Goal: Transaction & Acquisition: Obtain resource

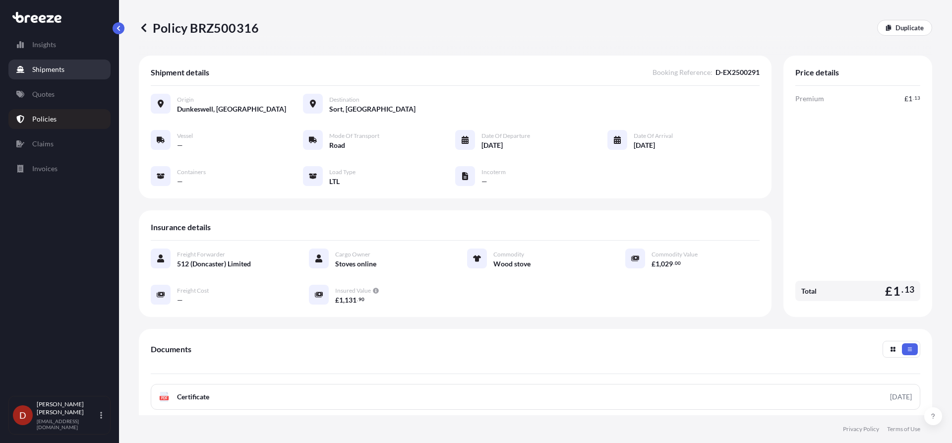
click at [42, 70] on p "Shipments" at bounding box center [48, 69] width 32 height 10
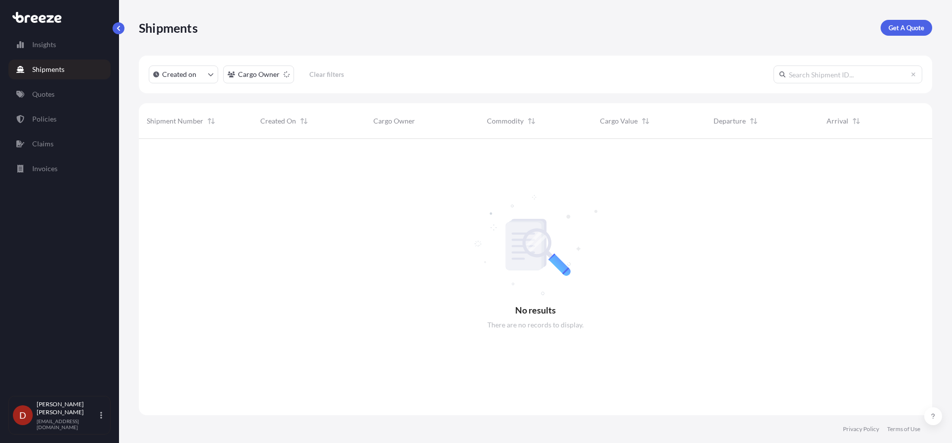
scroll to position [304, 786]
click at [932, 30] on div "Shipments Get A Quote Created on Cargo Owner Clear filters No results There are…" at bounding box center [535, 207] width 833 height 415
click at [911, 26] on p "Get A Quote" at bounding box center [907, 28] width 36 height 10
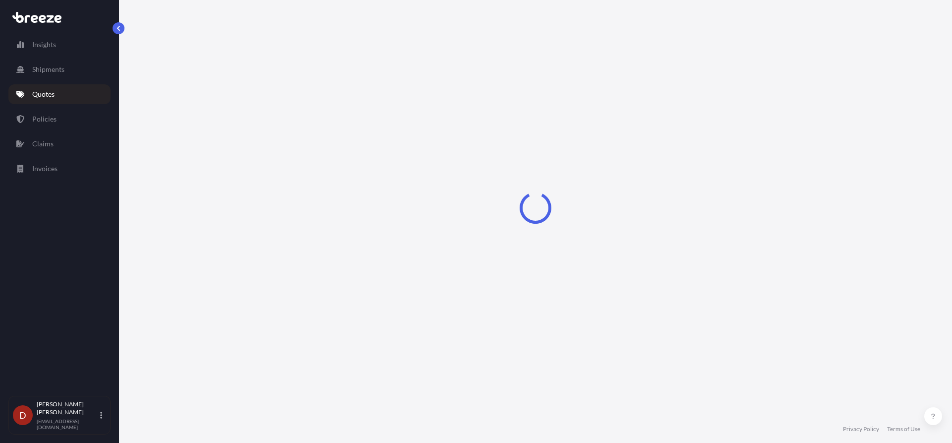
select select "Sea"
select select "1"
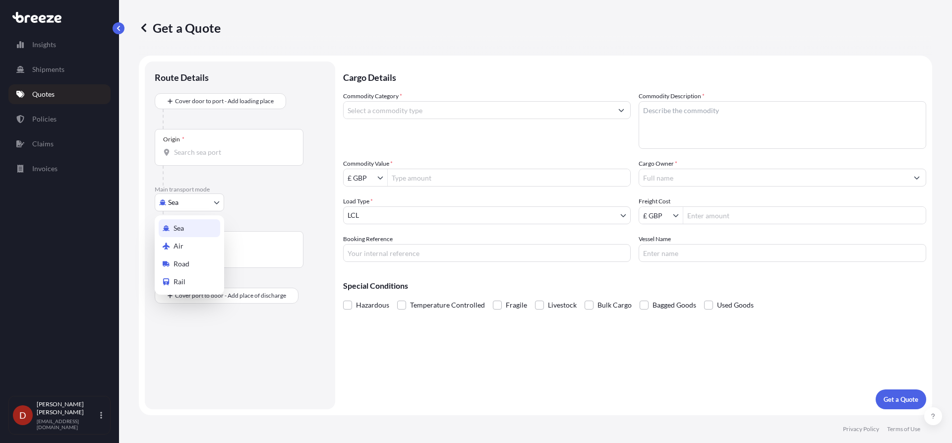
click at [185, 210] on body "Insights Shipments Quotes Policies Claims Invoices D [PERSON_NAME] [PERSON_NAME…" at bounding box center [476, 221] width 952 height 443
click at [183, 261] on span "Road" at bounding box center [182, 264] width 16 height 10
select select "Road"
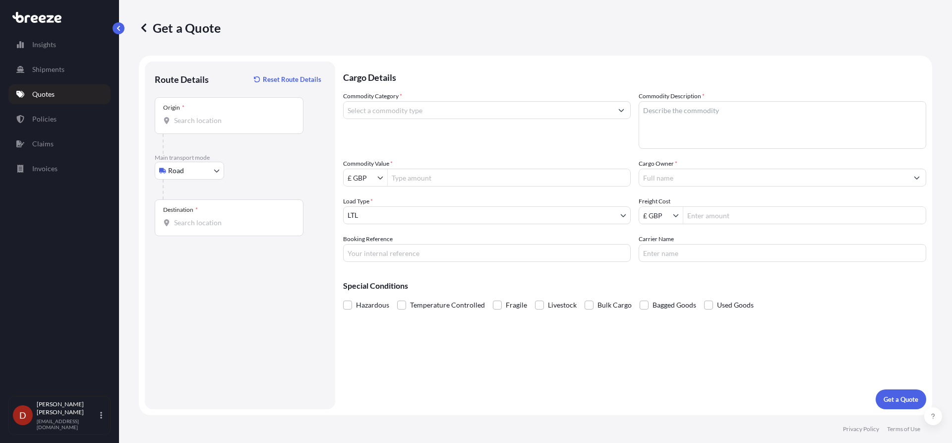
click at [234, 127] on div "Origin *" at bounding box center [229, 115] width 149 height 37
click at [234, 125] on input "Origin *" at bounding box center [232, 121] width 117 height 10
type input "S"
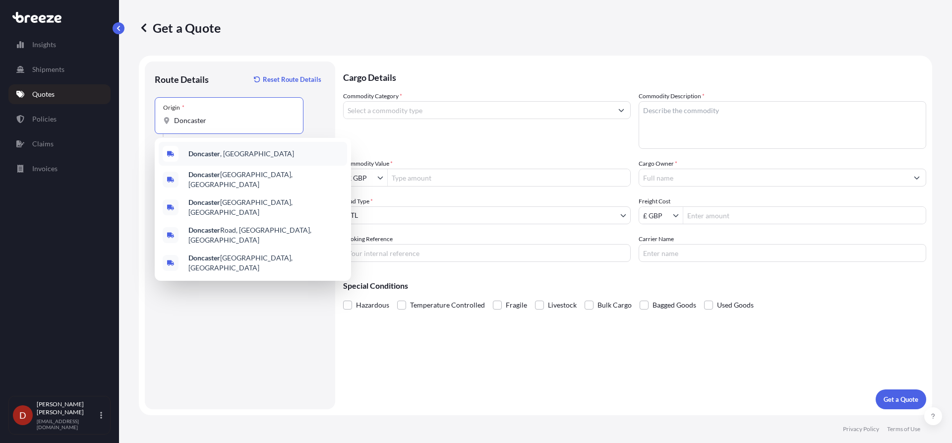
click at [218, 155] on b "Doncaster" at bounding box center [204, 153] width 32 height 8
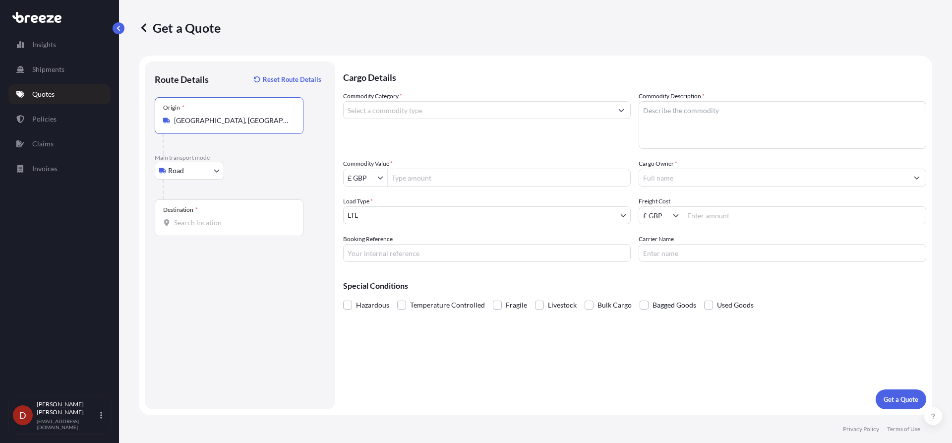
type input "[GEOGRAPHIC_DATA], [GEOGRAPHIC_DATA]"
click at [195, 228] on div "Destination *" at bounding box center [229, 217] width 149 height 37
click at [195, 228] on input "Destination *" at bounding box center [232, 223] width 117 height 10
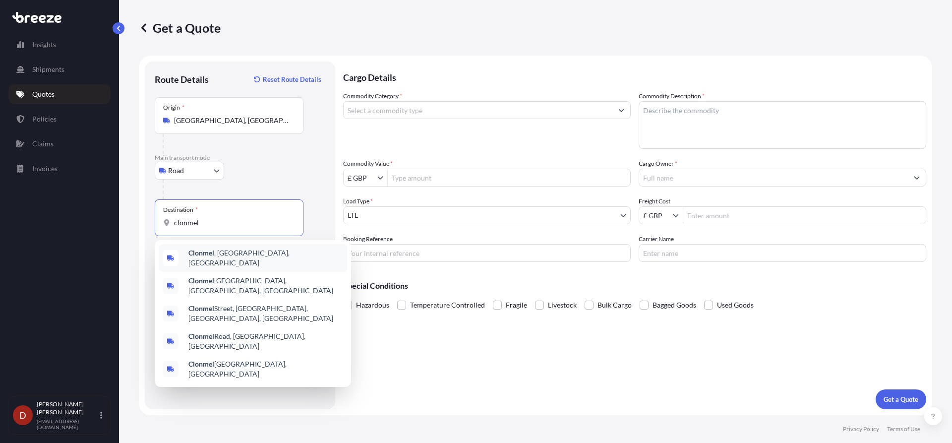
click at [271, 258] on span "Clonmel , [GEOGRAPHIC_DATA], [GEOGRAPHIC_DATA]" at bounding box center [265, 258] width 155 height 20
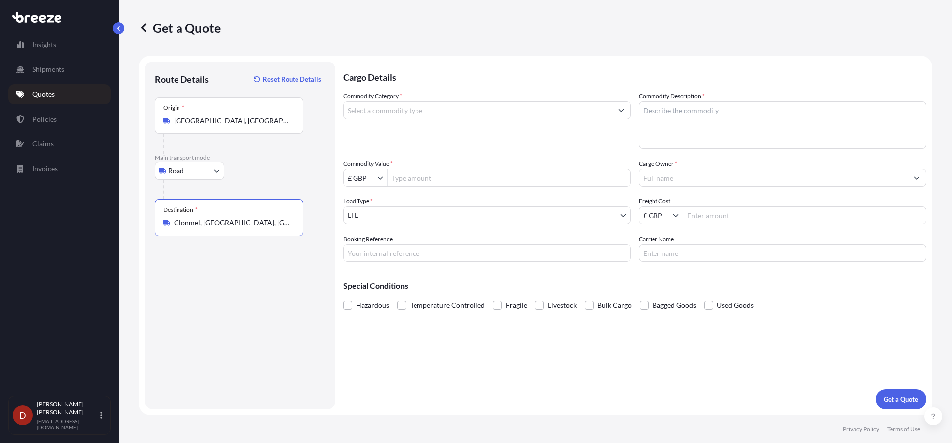
type input "Clonmel, [GEOGRAPHIC_DATA], [GEOGRAPHIC_DATA]"
click at [413, 106] on input "Commodity Category *" at bounding box center [478, 110] width 269 height 18
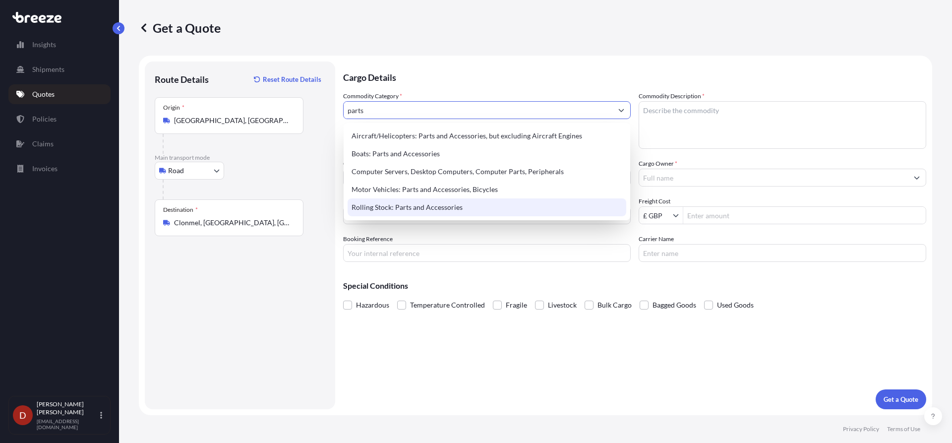
click at [397, 206] on div "Rolling Stock: Parts and Accessories" at bounding box center [487, 207] width 279 height 18
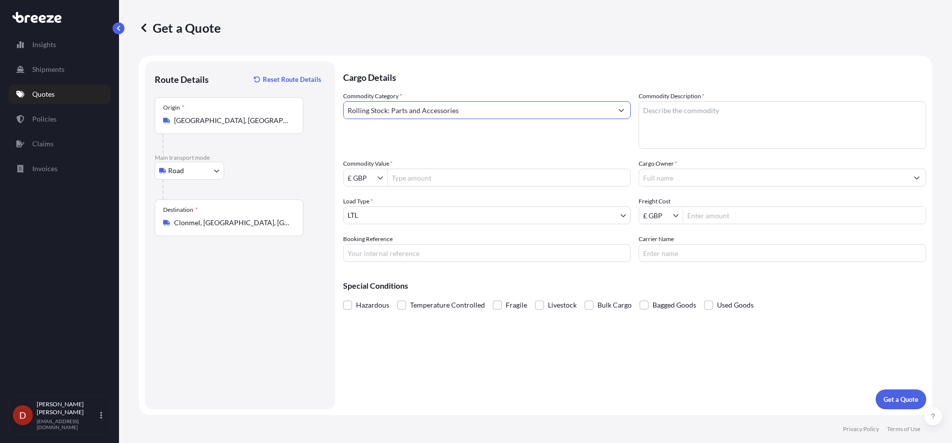
type input "Rolling Stock: Parts and Accessories"
click at [694, 112] on textarea "Commodity Description *" at bounding box center [783, 125] width 288 height 48
click at [420, 248] on input "Booking Reference" at bounding box center [487, 253] width 288 height 18
paste input "884848982050"
type input "884848982050"
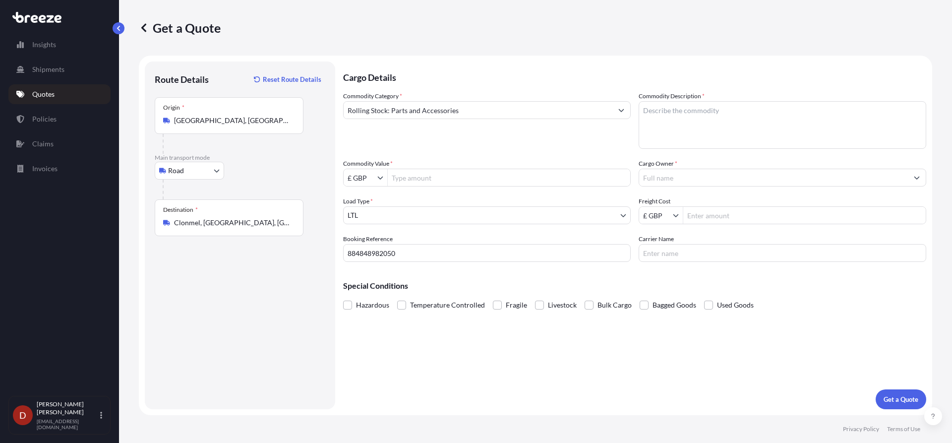
click at [682, 98] on label "Commodity Description *" at bounding box center [672, 96] width 66 height 10
click at [682, 101] on textarea "Commodity Description *" at bounding box center [783, 125] width 288 height 48
click at [678, 104] on textarea "Commodity Description *" at bounding box center [783, 125] width 288 height 48
paste textarea "Cradle Diameter Set Bar"
type textarea "Cradle Diameter Set Bar"
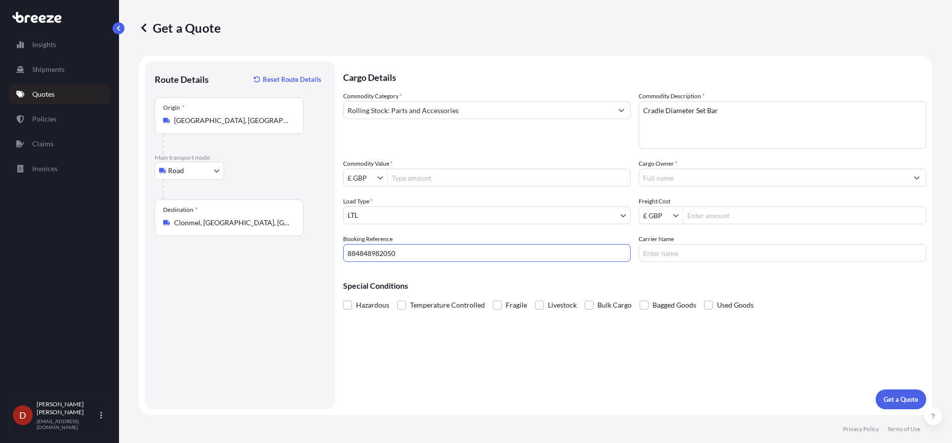
drag, startPoint x: 406, startPoint y: 250, endPoint x: 315, endPoint y: 250, distance: 90.2
click at [319, 250] on form "Route Details Reset Route Details Place of loading Road Road Rail Origin * [GEO…" at bounding box center [535, 236] width 793 height 360
paste input "D-EX2500307"
type input "D-EX2500307"
click at [414, 172] on div "£ GBP" at bounding box center [487, 178] width 288 height 18
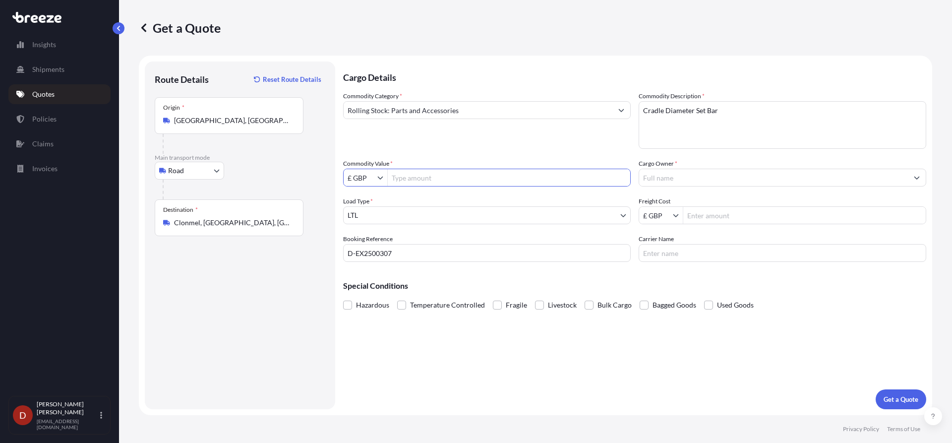
click at [466, 163] on div "Commodity Value * £ GBP" at bounding box center [487, 173] width 288 height 28
click at [458, 177] on input "Commodity Value *" at bounding box center [509, 178] width 242 height 18
type input "2,968.4"
drag, startPoint x: 734, startPoint y: 176, endPoint x: 745, endPoint y: 176, distance: 10.9
click at [745, 176] on input "Cargo Owner *" at bounding box center [773, 178] width 269 height 18
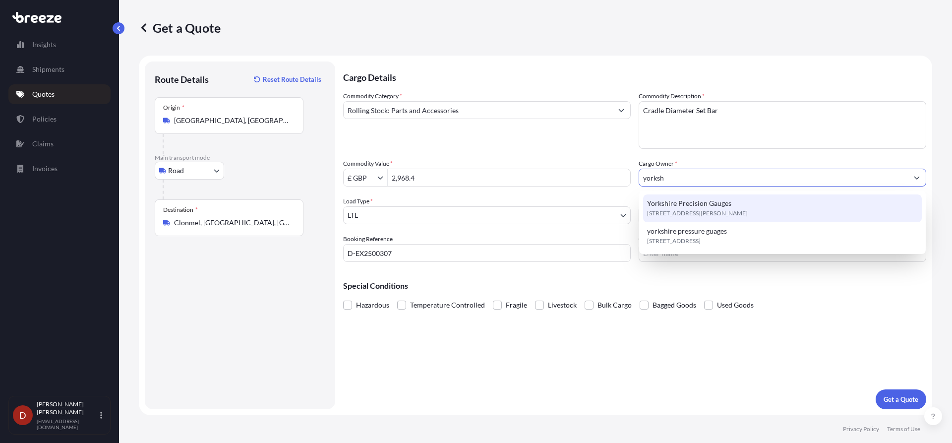
click at [723, 212] on span "[STREET_ADDRESS][PERSON_NAME]" at bounding box center [697, 213] width 101 height 10
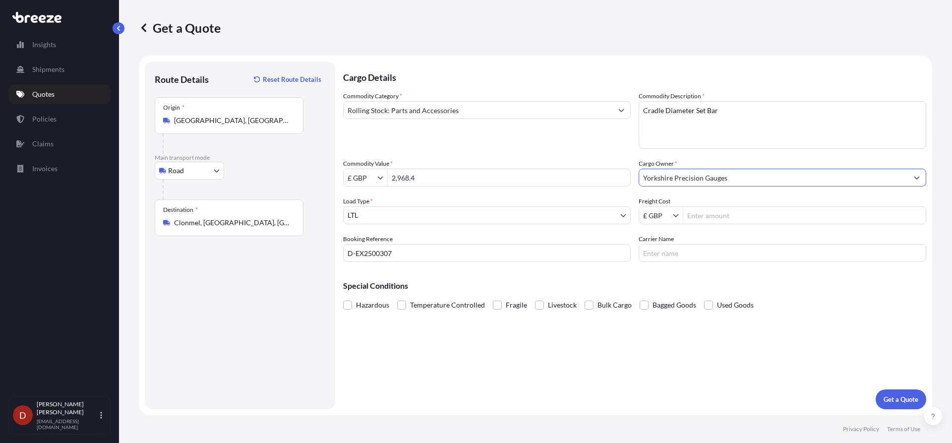
type input "Yorkshire Precision Gauges"
click at [699, 377] on div "Cargo Details Commodity Category * Rolling Stock: Parts and Accessories Commodi…" at bounding box center [634, 235] width 583 height 348
click at [903, 395] on p "Get a Quote" at bounding box center [901, 399] width 35 height 10
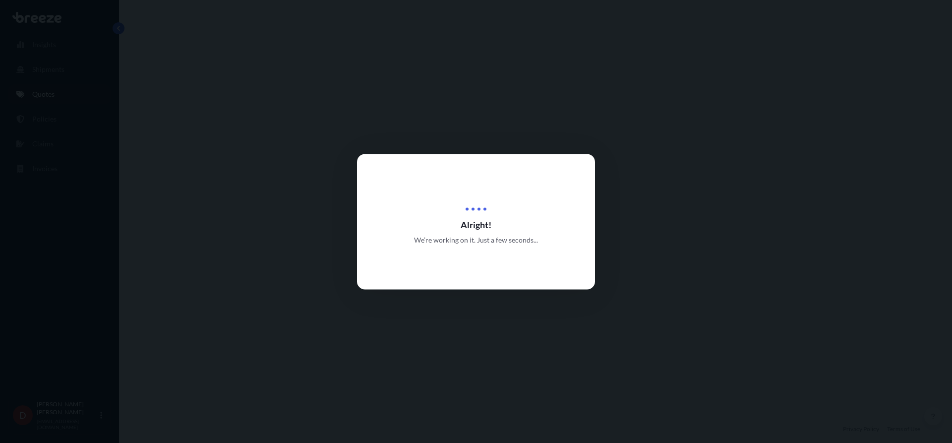
select select "Road"
select select "1"
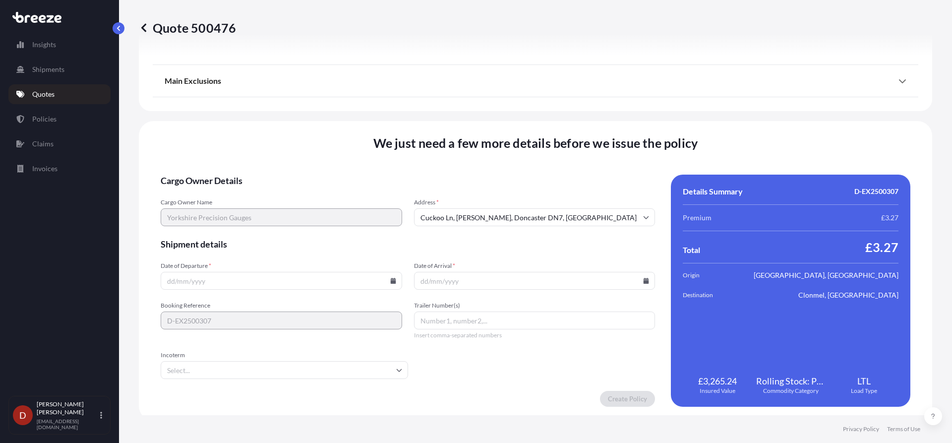
scroll to position [1121, 0]
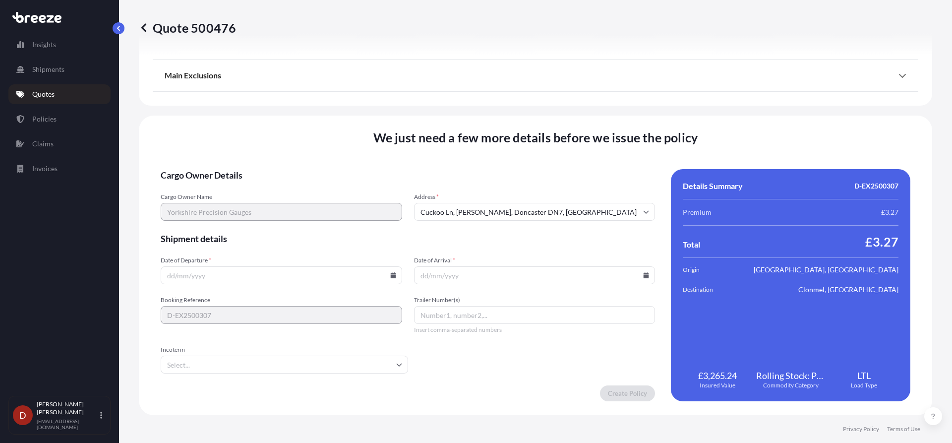
click at [255, 283] on input "Date of Departure *" at bounding box center [281, 275] width 241 height 18
click at [384, 285] on form "Cargo Owner Details Cargo Owner Name Yorkshire Precision Gauges Address * [GEOG…" at bounding box center [408, 285] width 494 height 232
click at [389, 280] on input "Date of Departure *" at bounding box center [281, 275] width 241 height 18
click at [391, 275] on icon at bounding box center [392, 275] width 5 height 6
click at [283, 151] on button "2" at bounding box center [280, 149] width 16 height 16
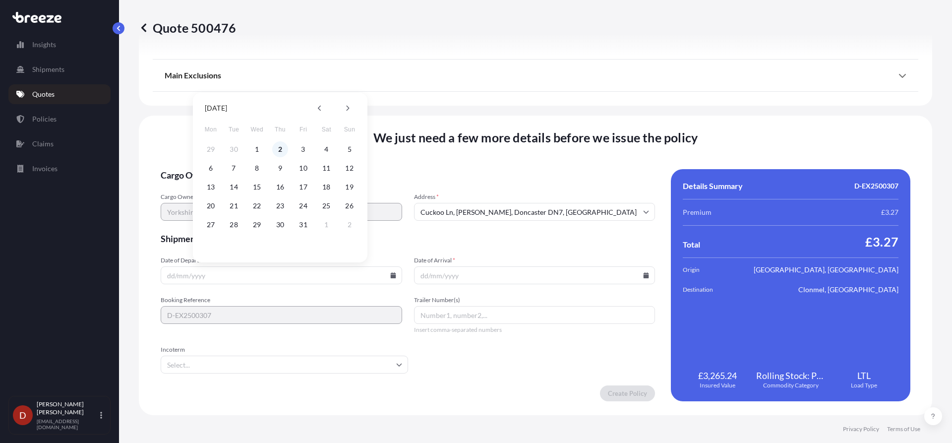
type input "[DATE]"
drag, startPoint x: 546, startPoint y: 277, endPoint x: 570, endPoint y: 278, distance: 23.8
click at [547, 277] on input "Date of Arrival *" at bounding box center [534, 275] width 241 height 18
click at [647, 276] on input "Date of Arrival *" at bounding box center [534, 275] width 241 height 18
click at [644, 276] on icon at bounding box center [646, 275] width 6 height 6
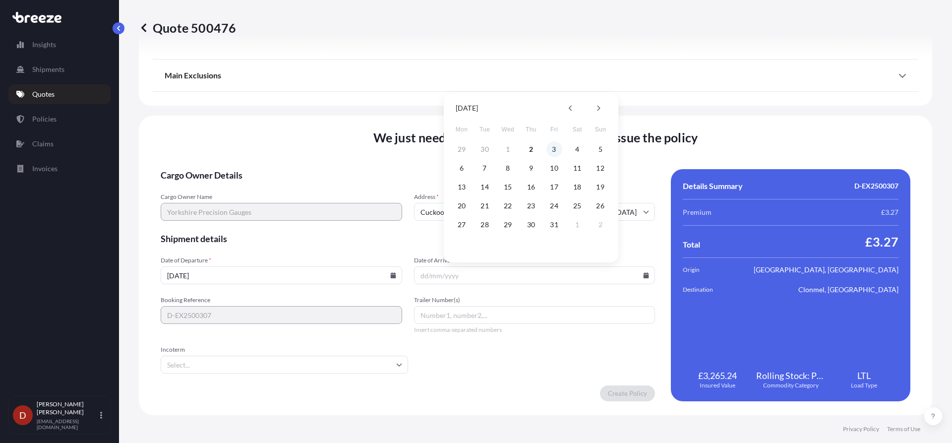
click at [551, 152] on button "3" at bounding box center [554, 149] width 16 height 16
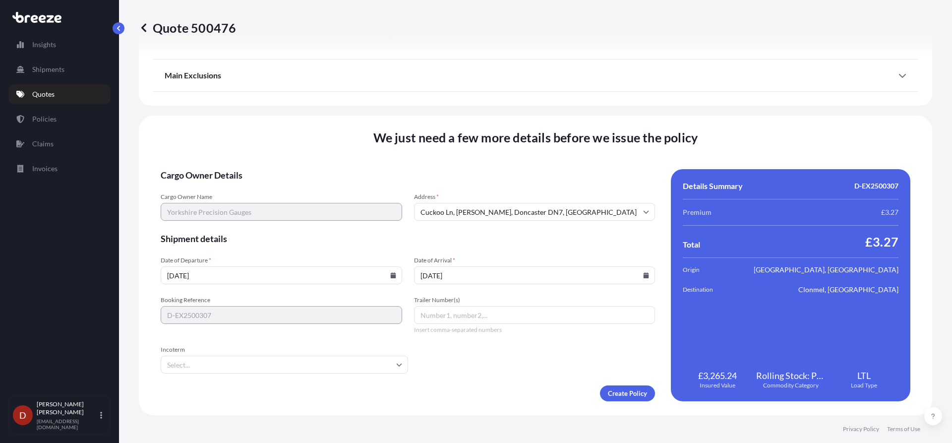
type input "[DATE]"
click at [624, 384] on form "Cargo Owner Details Cargo Owner Name Yorkshire Precision Gauges Address * [GEOG…" at bounding box center [408, 285] width 494 height 232
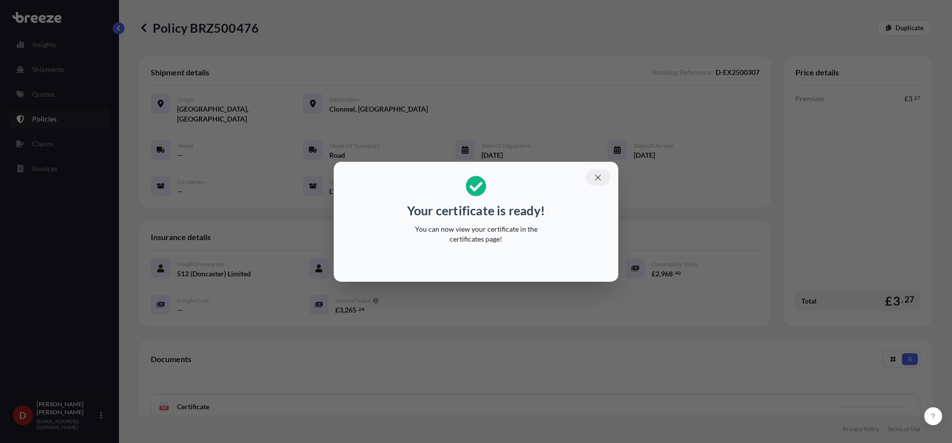
click at [602, 174] on button "button" at bounding box center [598, 178] width 25 height 16
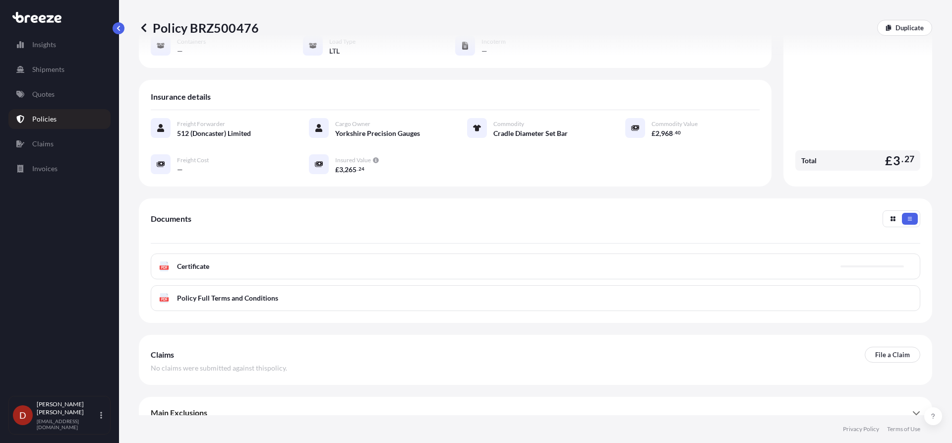
scroll to position [144, 0]
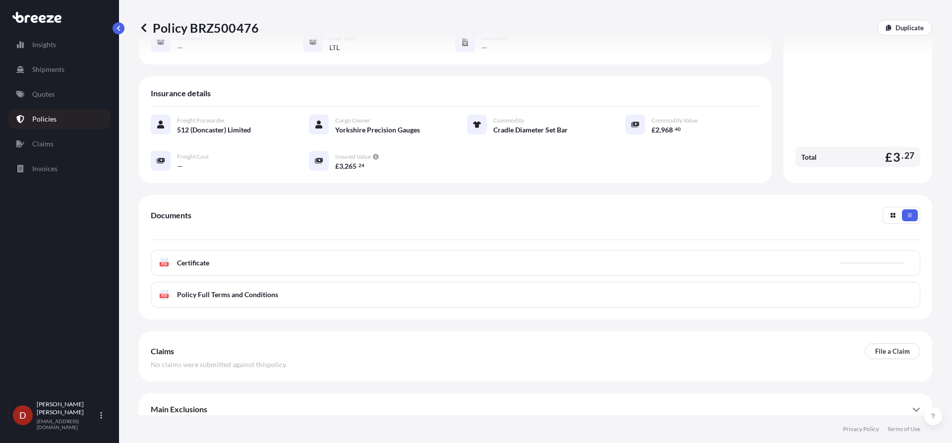
drag, startPoint x: 314, startPoint y: 261, endPoint x: 358, endPoint y: 232, distance: 52.1
click at [358, 232] on div "Documents PDF Certificate PDF Policy Full Terms and Conditions" at bounding box center [536, 257] width 770 height 101
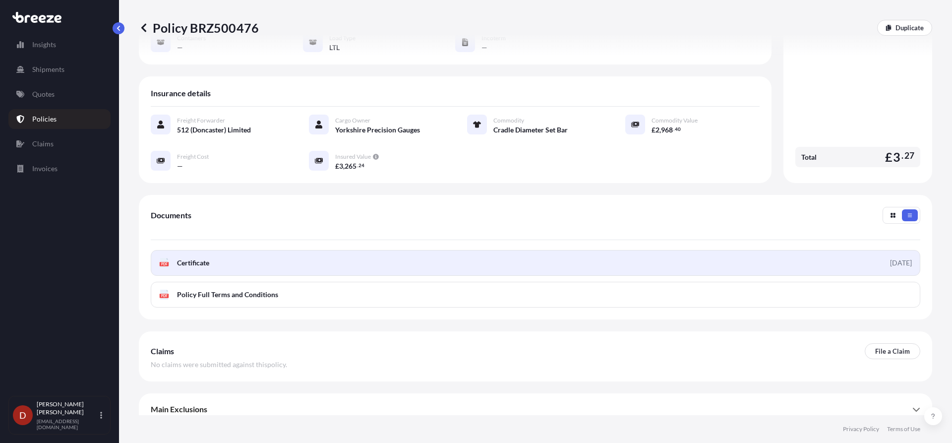
click at [353, 250] on link "PDF Certificate [DATE]" at bounding box center [536, 263] width 770 height 26
